Goal: Navigation & Orientation: Find specific page/section

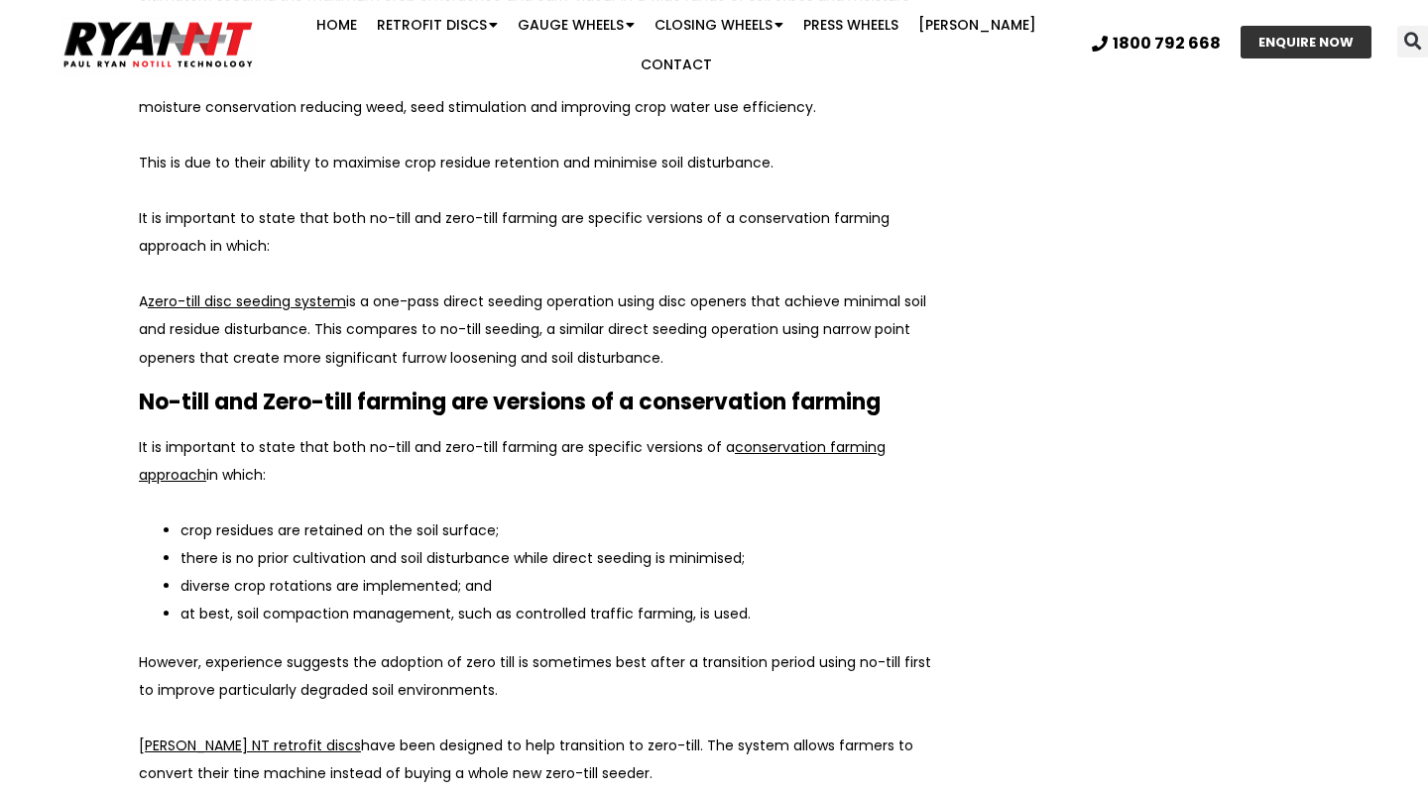
scroll to position [2524, 0]
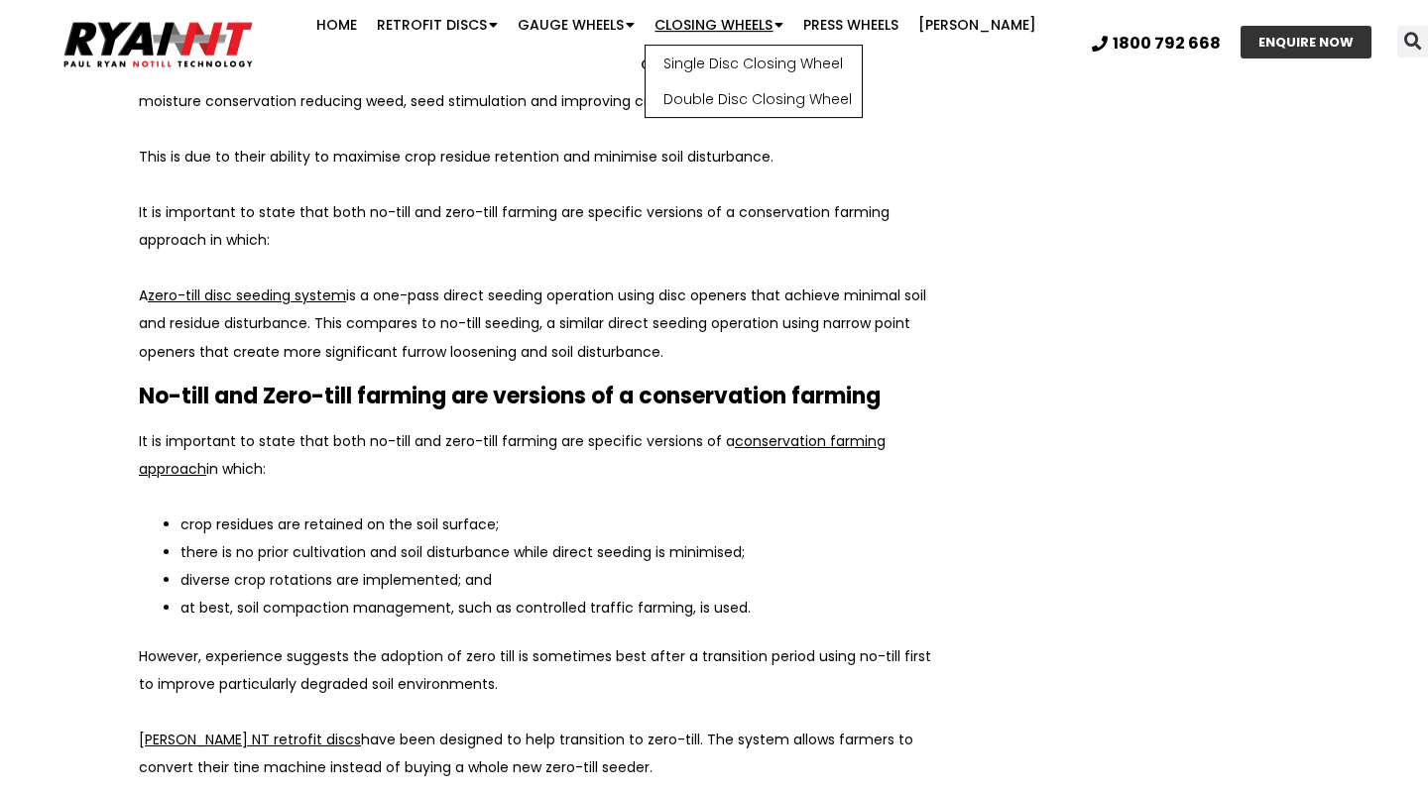
click at [727, 35] on link "Closing Wheels" at bounding box center [719, 25] width 149 height 40
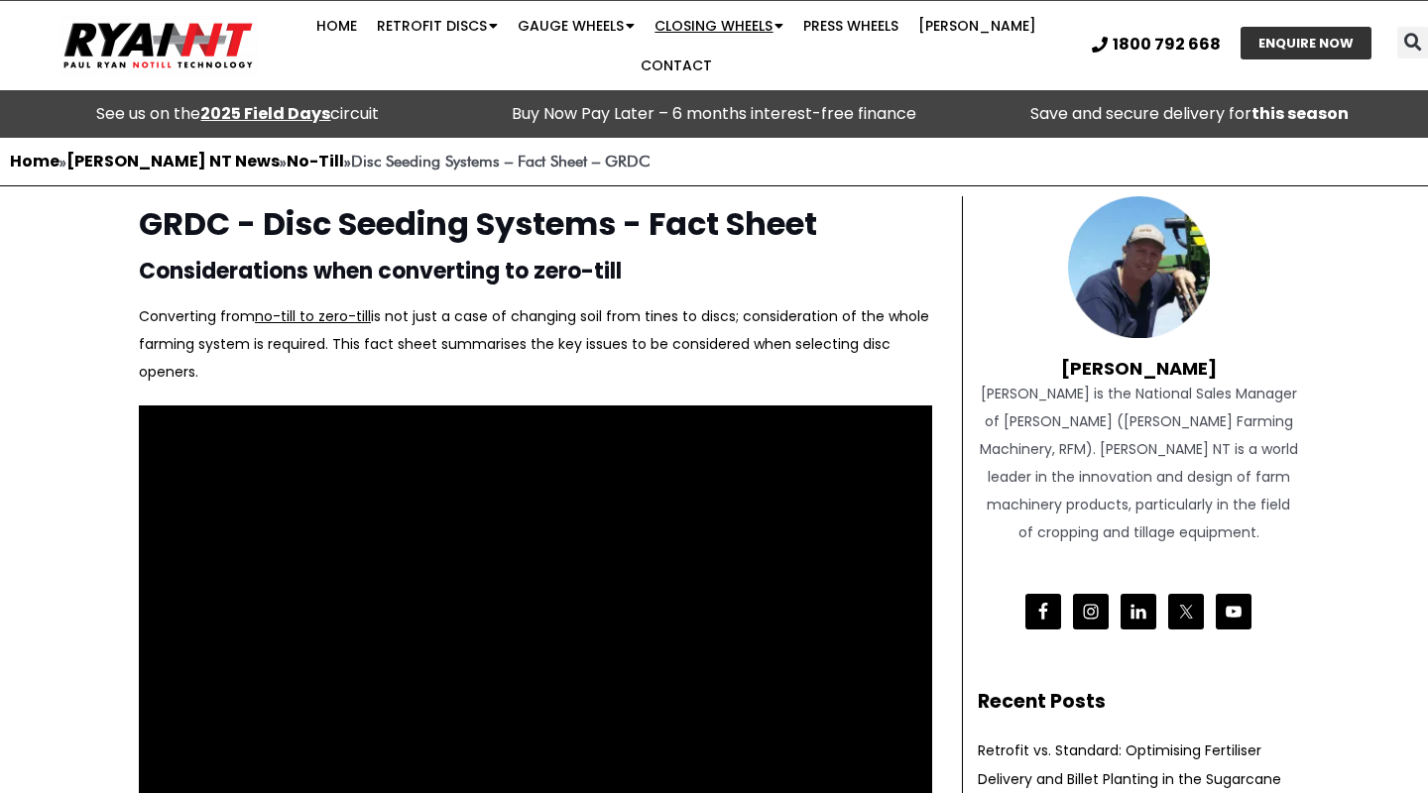
scroll to position [0, 0]
click at [772, 35] on span "Menu" at bounding box center [777, 26] width 11 height 34
click at [752, 111] on link "Double Disc Closing Wheel" at bounding box center [754, 100] width 216 height 36
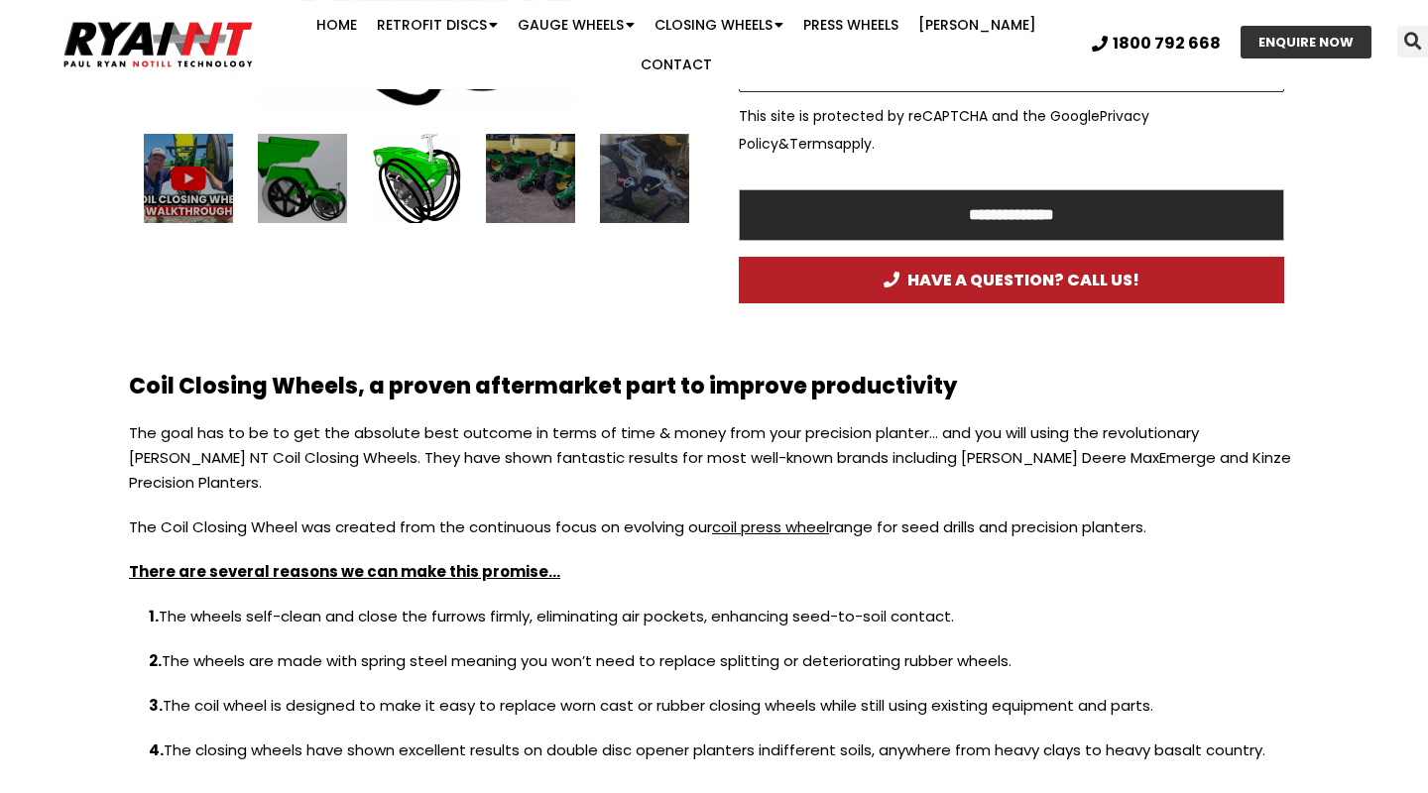
scroll to position [1438, 0]
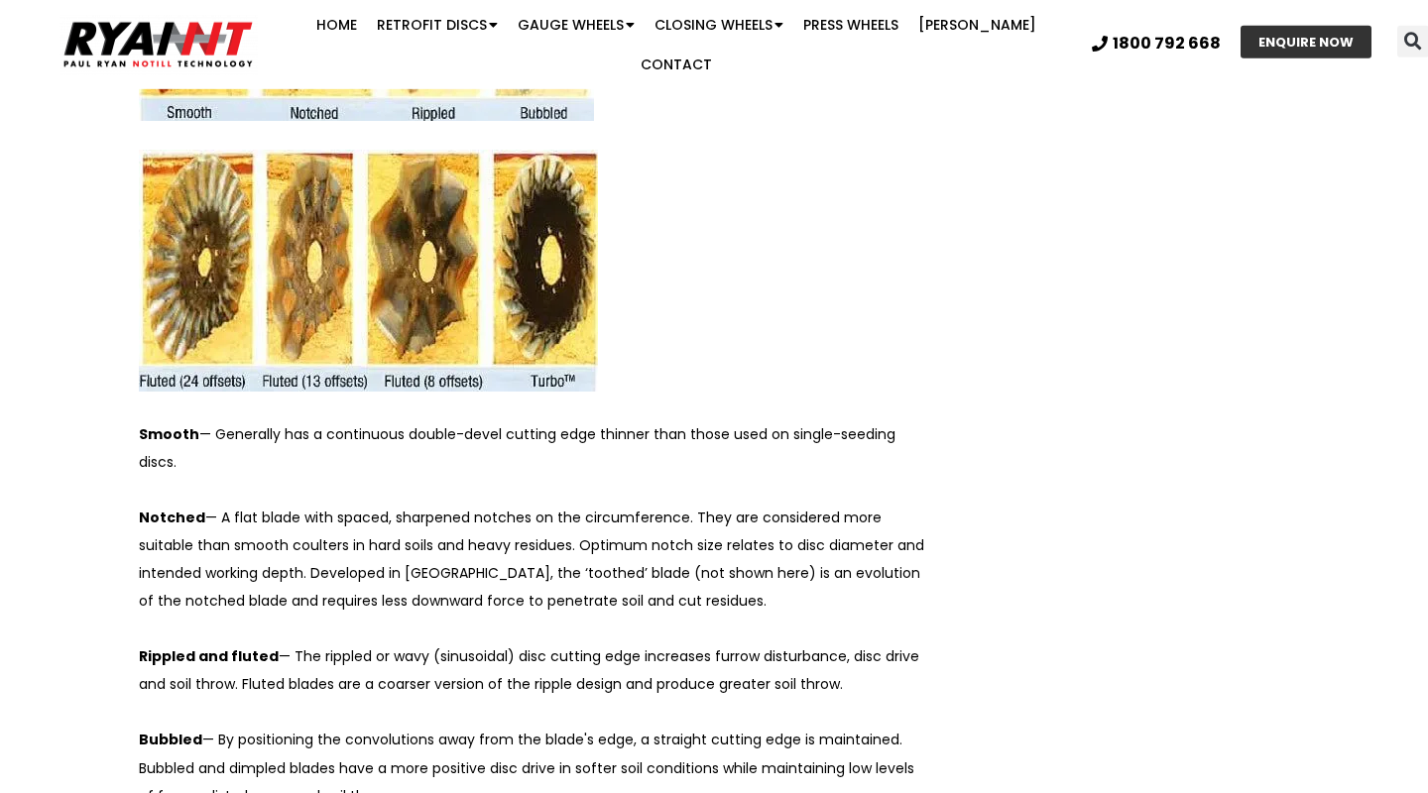
scroll to position [5334, 0]
